Goal: Task Accomplishment & Management: Use online tool/utility

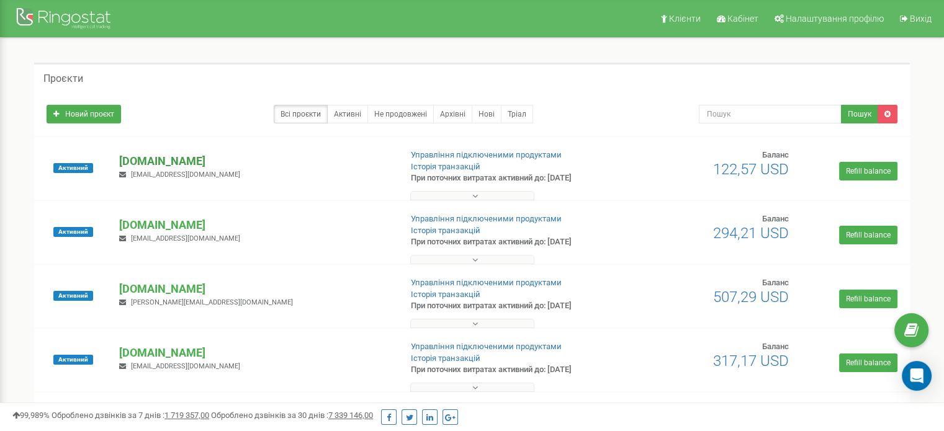
click at [190, 159] on p "[DOMAIN_NAME]" at bounding box center [254, 161] width 271 height 16
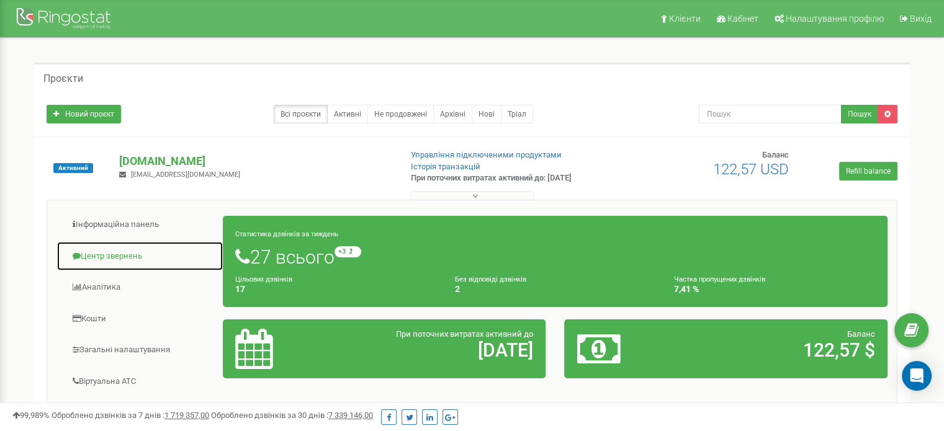
click at [112, 248] on link "Центр звернень" at bounding box center [139, 256] width 167 height 30
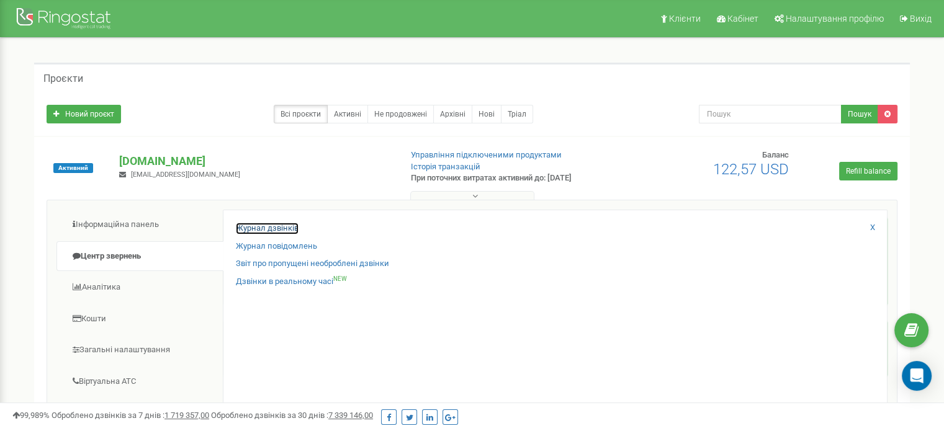
click at [264, 225] on link "Журнал дзвінків" at bounding box center [267, 229] width 63 height 12
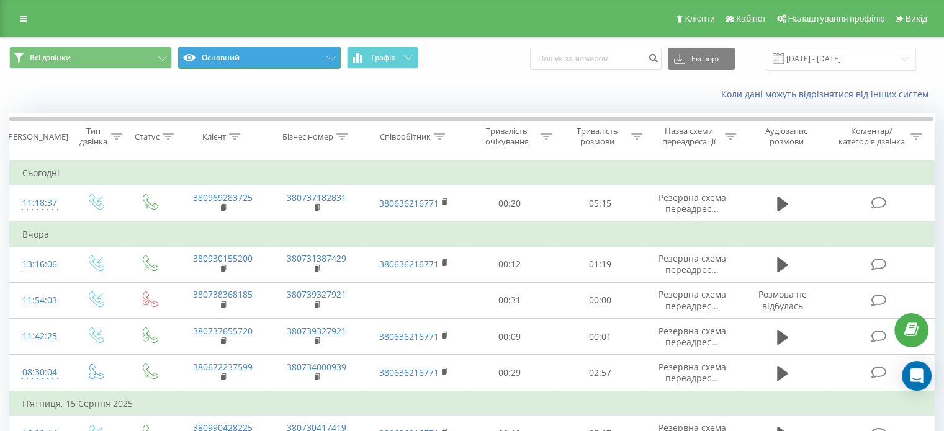
click at [224, 61] on button "Основний" at bounding box center [259, 58] width 163 height 22
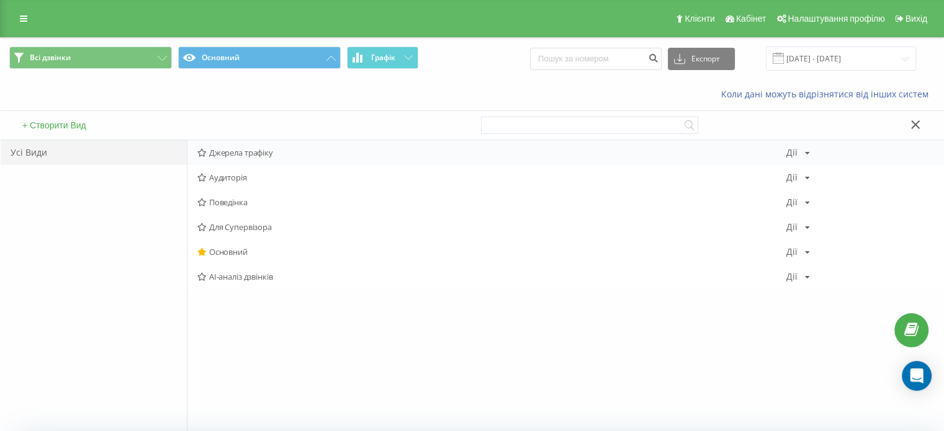
click at [238, 161] on div "Джерела трафіку [PERSON_NAME] Копіювати Видалити За замовчуванням Поділитися" at bounding box center [565, 152] width 756 height 25
click at [233, 154] on span "Джерела трафіку" at bounding box center [491, 152] width 589 height 9
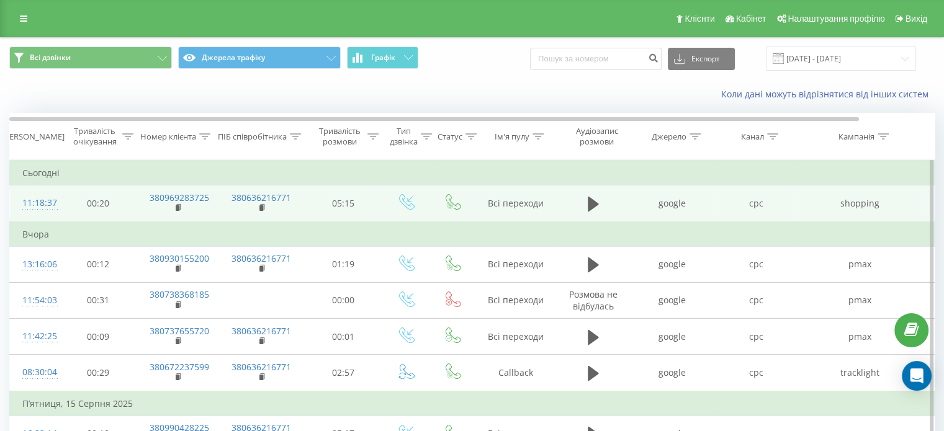
click at [32, 202] on div "11:18:37" at bounding box center [34, 203] width 25 height 24
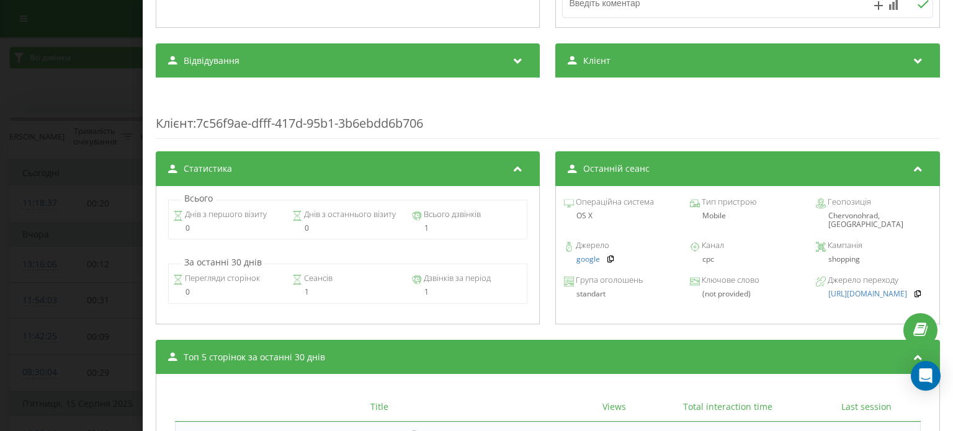
scroll to position [434, 0]
